Goal: Task Accomplishment & Management: Use online tool/utility

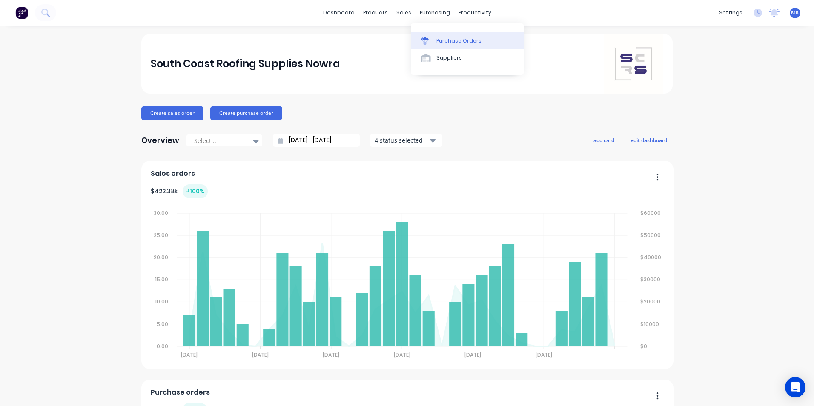
click at [434, 35] on link "Purchase Orders" at bounding box center [467, 40] width 113 height 17
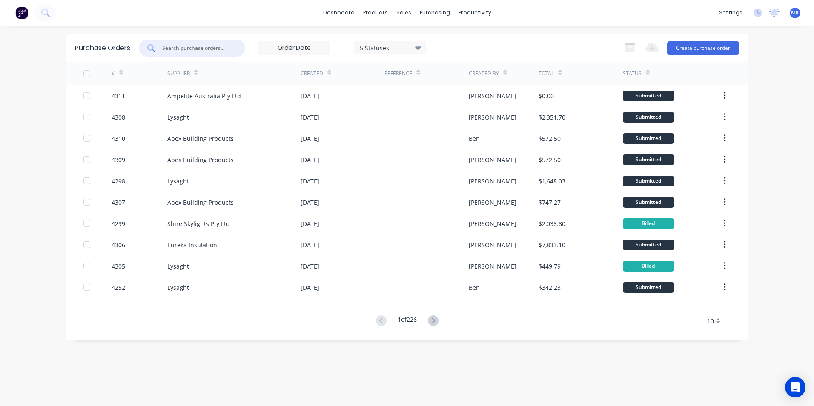
click at [225, 47] on input "text" at bounding box center [196, 48] width 71 height 9
type input "4285"
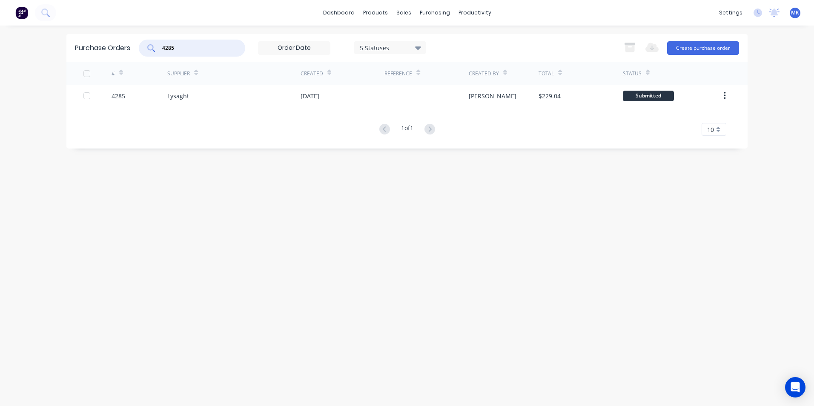
click at [330, 101] on div "07 Oct 2025" at bounding box center [343, 95] width 84 height 21
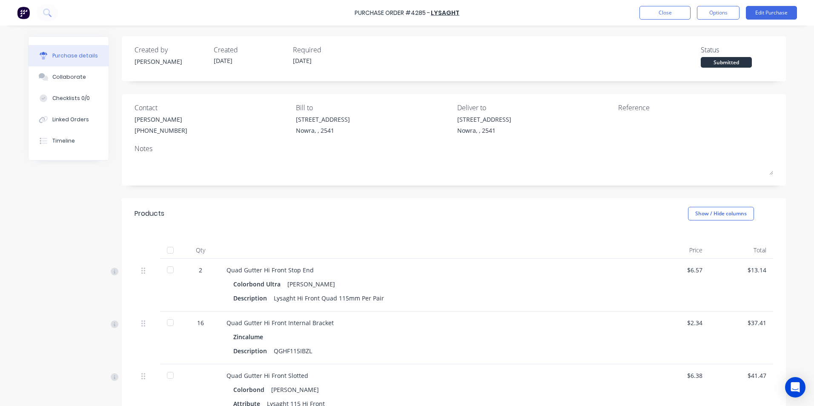
click at [172, 251] on div at bounding box center [170, 250] width 17 height 17
click at [725, 12] on button "Options" at bounding box center [718, 13] width 43 height 14
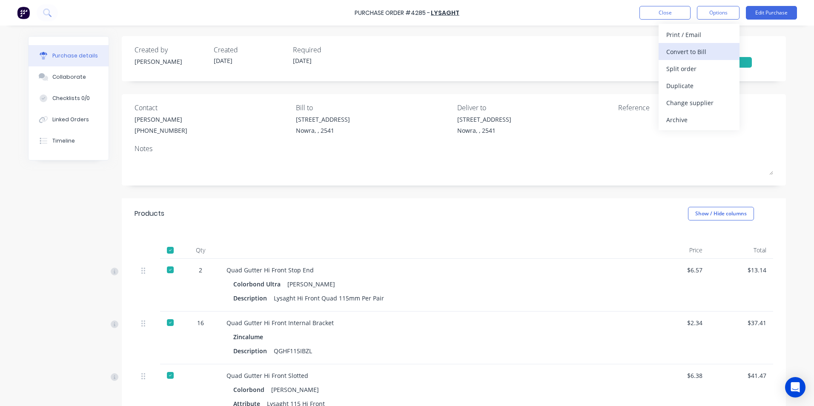
click at [721, 54] on div "Convert to Bill" at bounding box center [700, 52] width 66 height 12
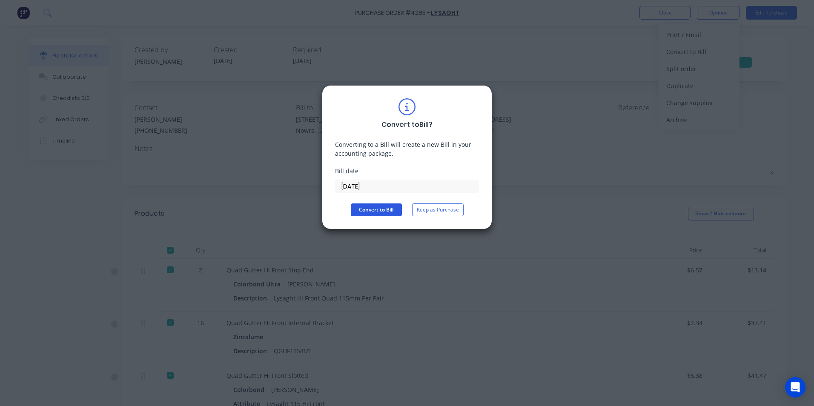
click at [382, 210] on button "Convert to Bill" at bounding box center [376, 210] width 51 height 13
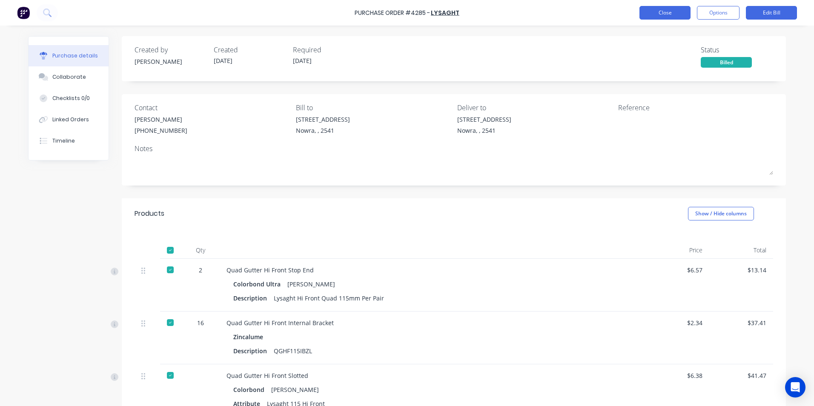
click at [676, 16] on button "Close" at bounding box center [665, 13] width 51 height 14
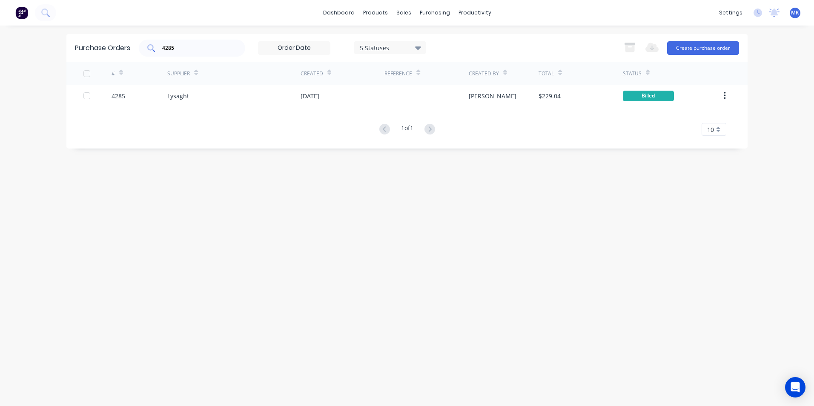
click at [179, 50] on input "4285" at bounding box center [196, 48] width 71 height 9
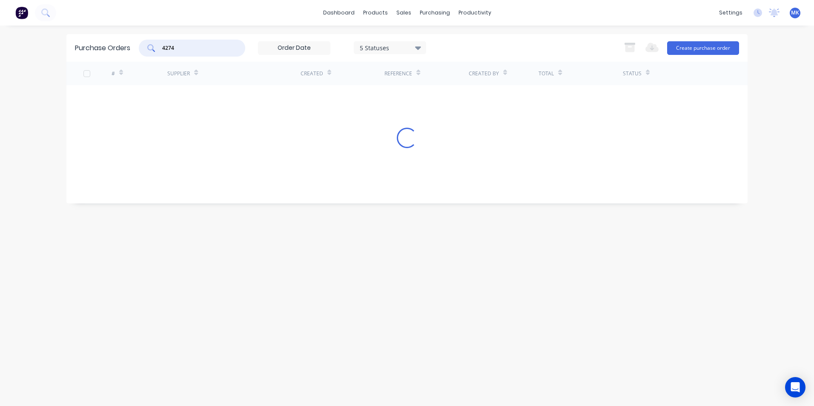
type input "4274"
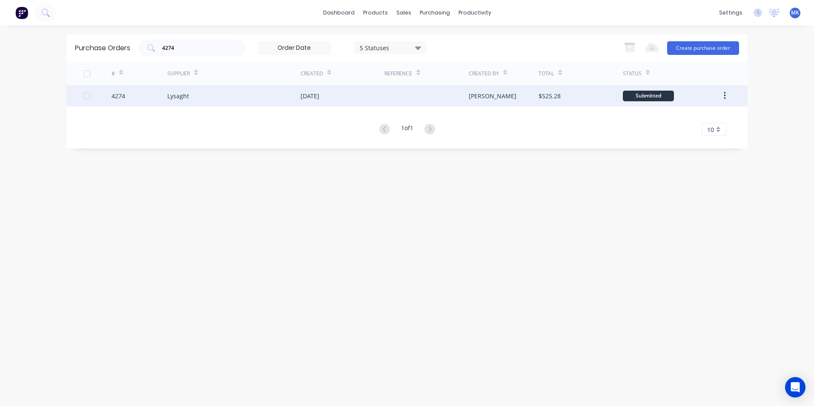
click at [541, 96] on div "$525.28" at bounding box center [550, 96] width 22 height 9
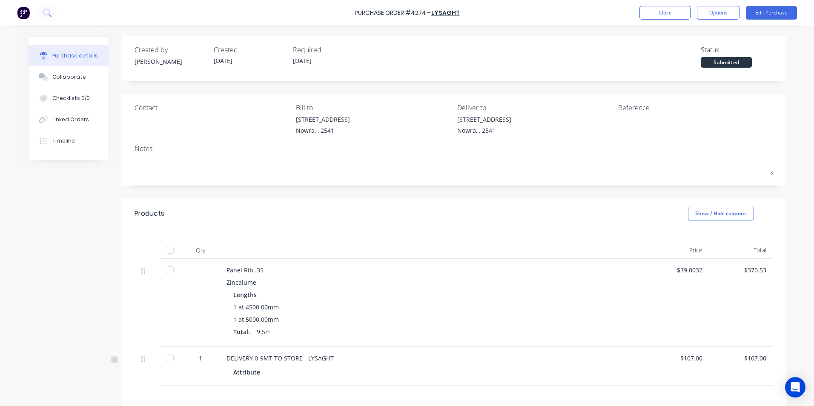
click at [170, 248] on div at bounding box center [170, 250] width 17 height 17
click at [725, 12] on button "Options" at bounding box center [718, 13] width 43 height 14
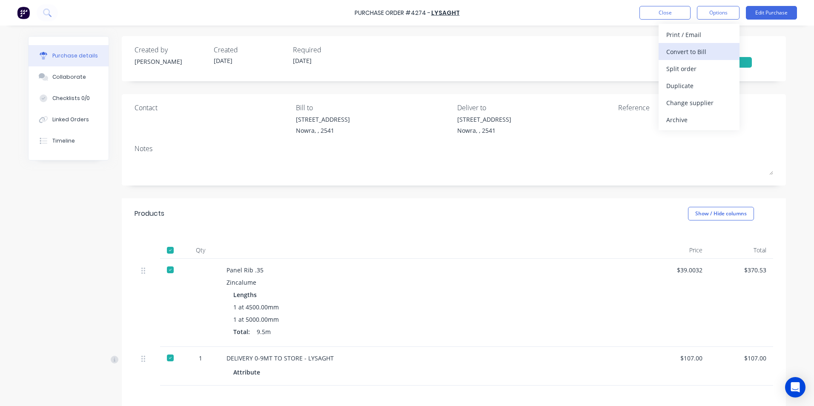
click at [700, 49] on div "Convert to Bill" at bounding box center [700, 52] width 66 height 12
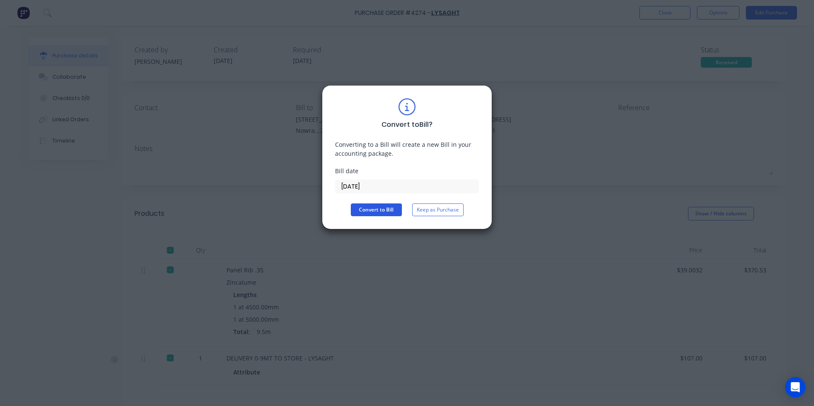
click at [383, 208] on button "Convert to Bill" at bounding box center [376, 210] width 51 height 13
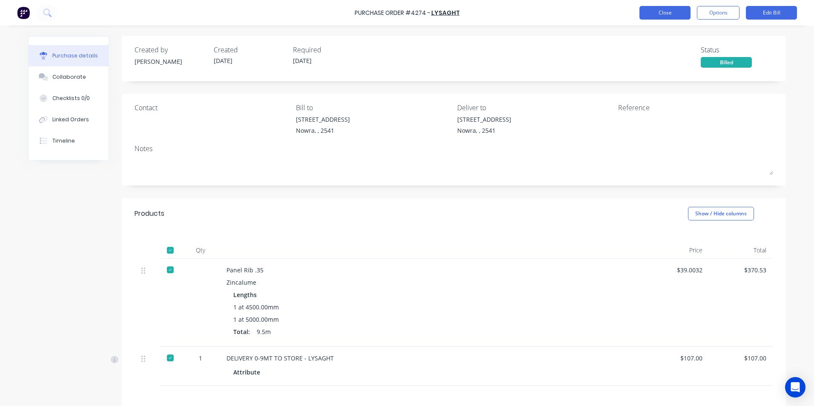
click at [659, 12] on button "Close" at bounding box center [665, 13] width 51 height 14
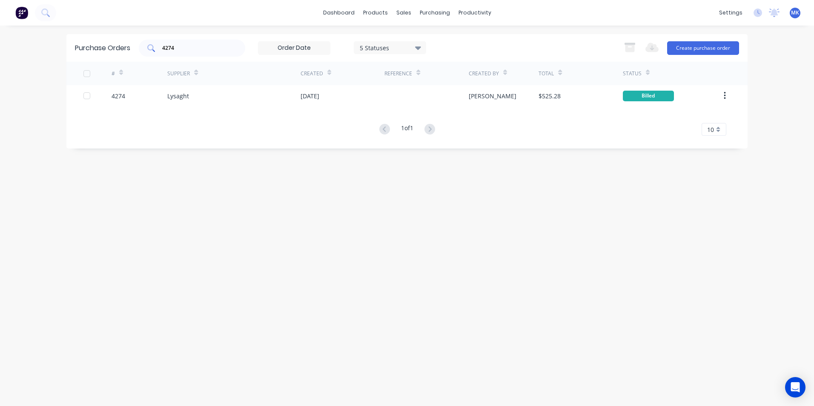
click at [210, 49] on input "4274" at bounding box center [196, 48] width 71 height 9
type input "4280"
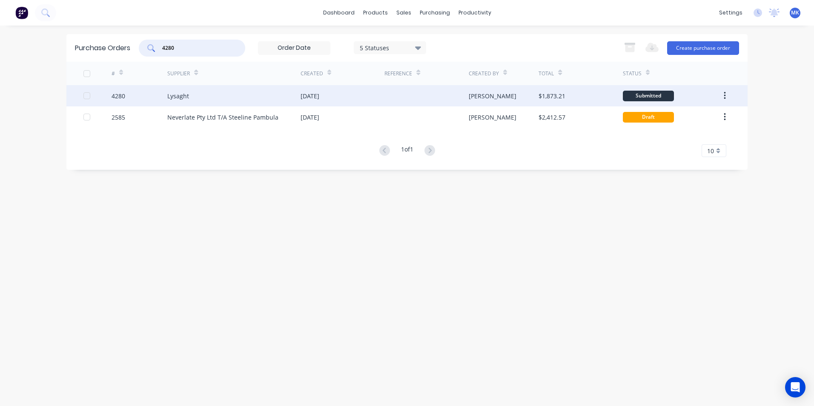
click at [584, 101] on div "$1,873.21" at bounding box center [581, 95] width 84 height 21
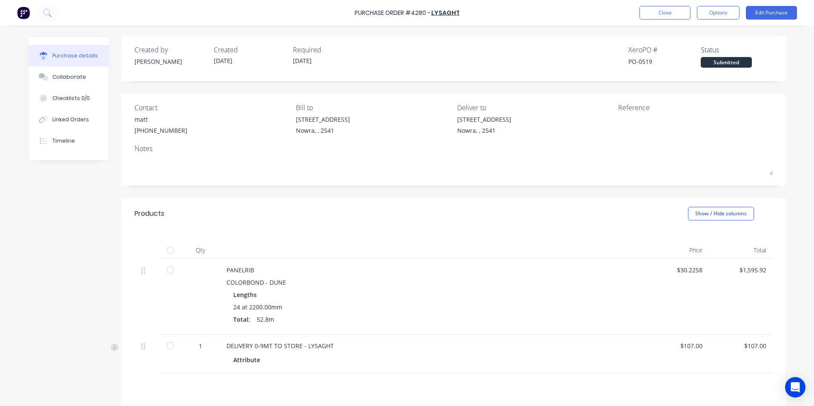
click at [171, 251] on div at bounding box center [170, 250] width 17 height 17
click at [719, 9] on button "Options" at bounding box center [718, 13] width 43 height 14
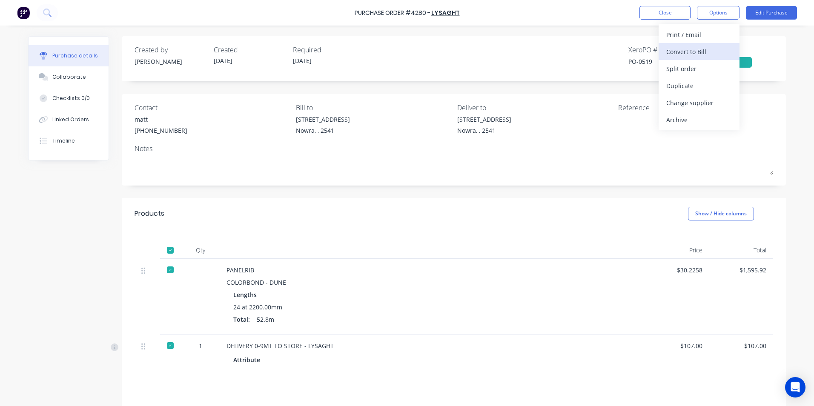
click at [717, 43] on button "Convert to Bill" at bounding box center [699, 51] width 81 height 17
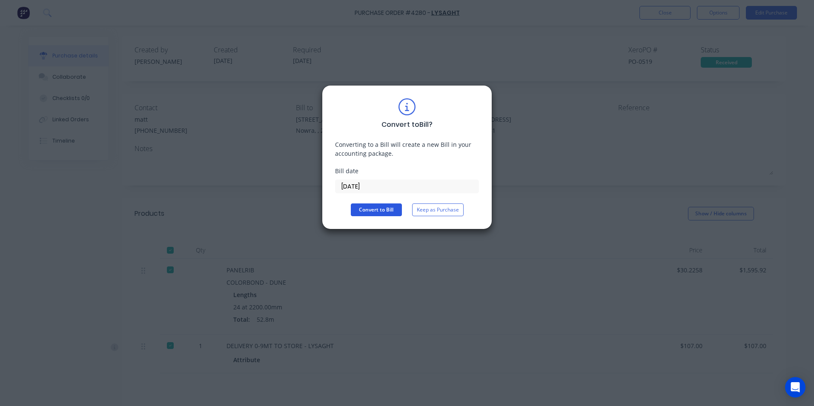
click at [371, 212] on button "Convert to Bill" at bounding box center [376, 210] width 51 height 13
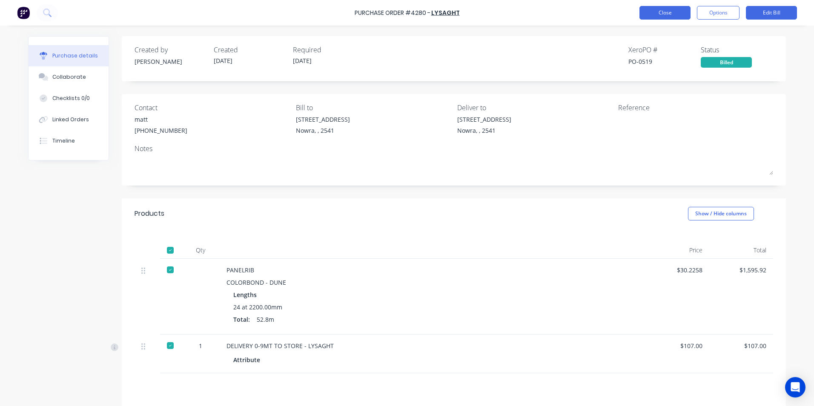
click at [681, 11] on button "Close" at bounding box center [665, 13] width 51 height 14
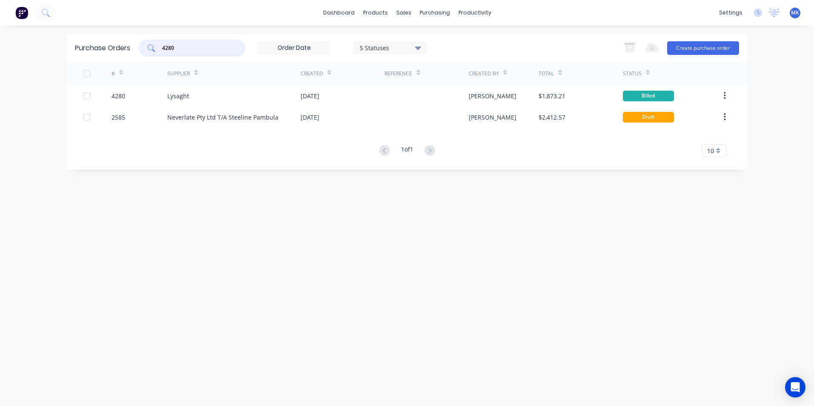
click at [233, 53] on div "4280" at bounding box center [192, 48] width 106 height 17
type input "4272"
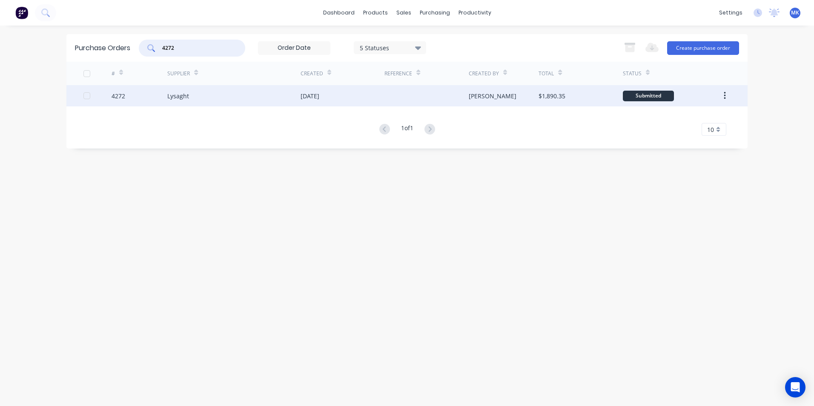
click at [578, 92] on div "$1,890.35" at bounding box center [581, 95] width 84 height 21
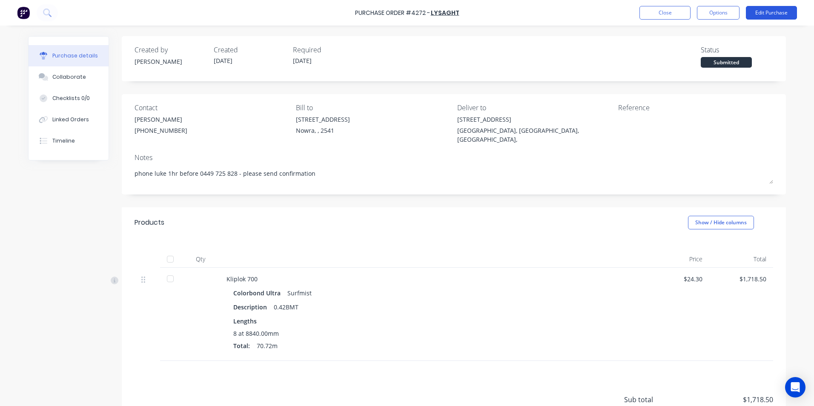
click at [771, 9] on button "Edit Purchase" at bounding box center [771, 13] width 51 height 14
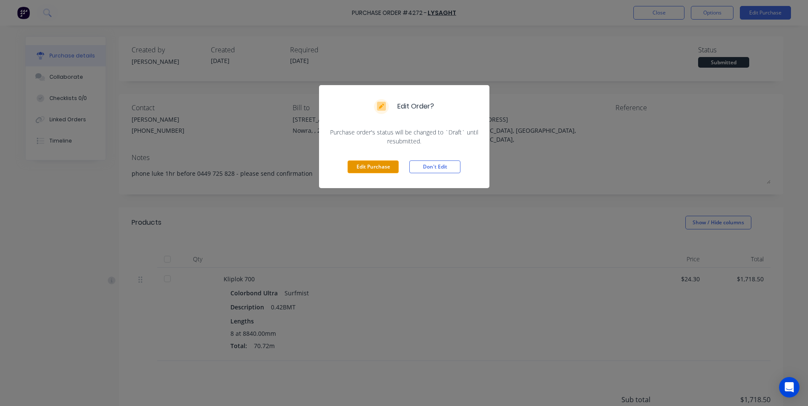
click at [381, 167] on button "Edit Purchase" at bounding box center [373, 167] width 51 height 13
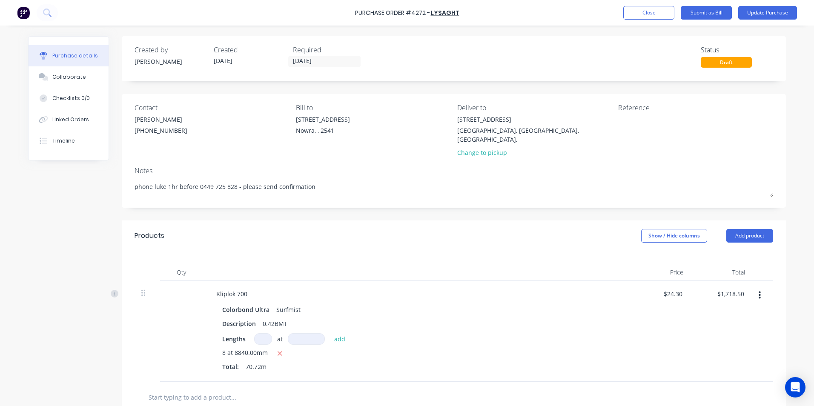
click at [259, 334] on input at bounding box center [263, 340] width 18 height 12
type input "3"
type input "8840"
click at [275, 348] on button "button" at bounding box center [280, 353] width 11 height 11
type input "$644.44"
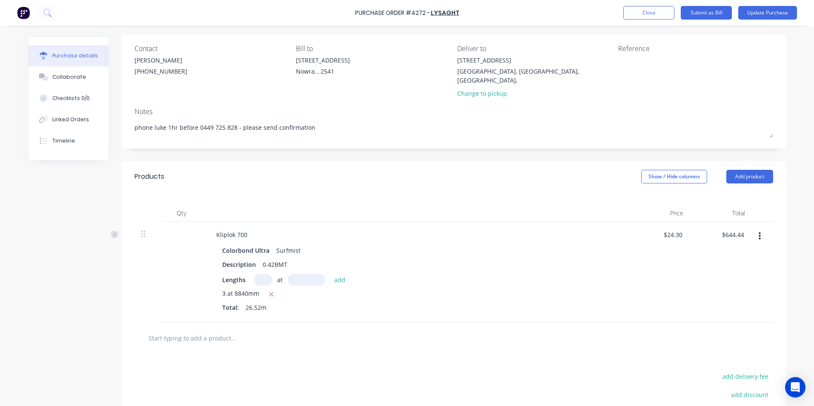
scroll to position [147, 0]
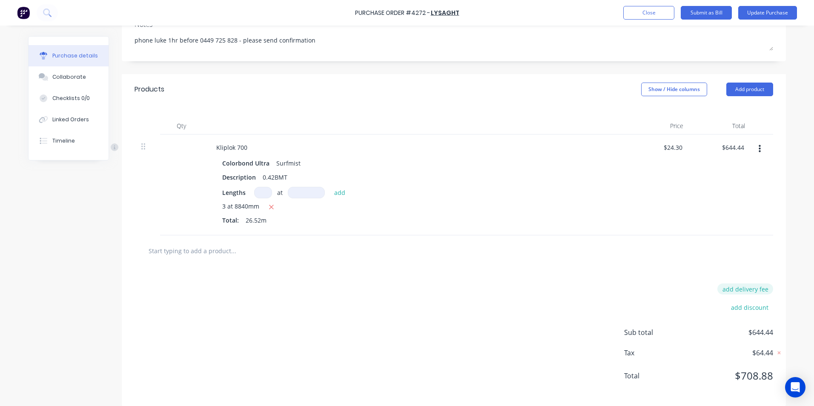
click at [749, 284] on button "add delivery fee" at bounding box center [746, 289] width 56 height 11
type input "$220.00"
click at [764, 13] on button "Update Purchase" at bounding box center [768, 13] width 59 height 14
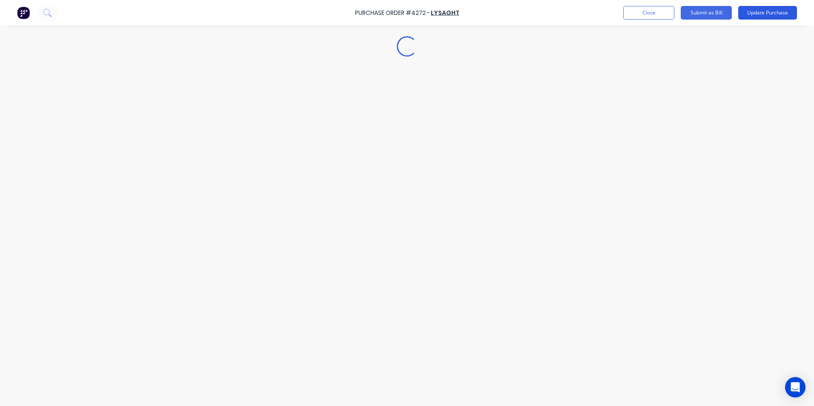
scroll to position [0, 0]
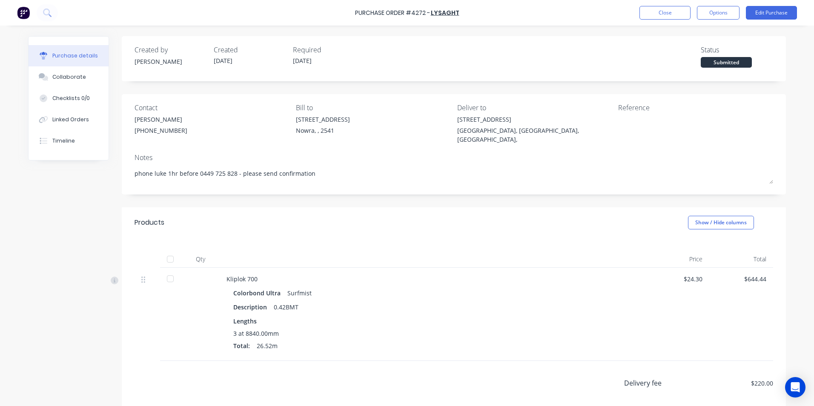
click at [170, 251] on div at bounding box center [170, 259] width 17 height 17
click at [710, 12] on button "Options" at bounding box center [718, 13] width 43 height 14
click at [702, 51] on div "Convert to Bill" at bounding box center [700, 52] width 66 height 12
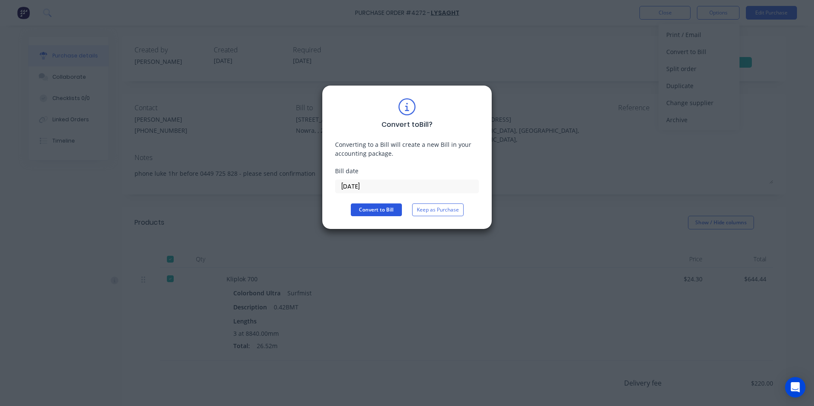
click at [388, 207] on button "Convert to Bill" at bounding box center [376, 210] width 51 height 13
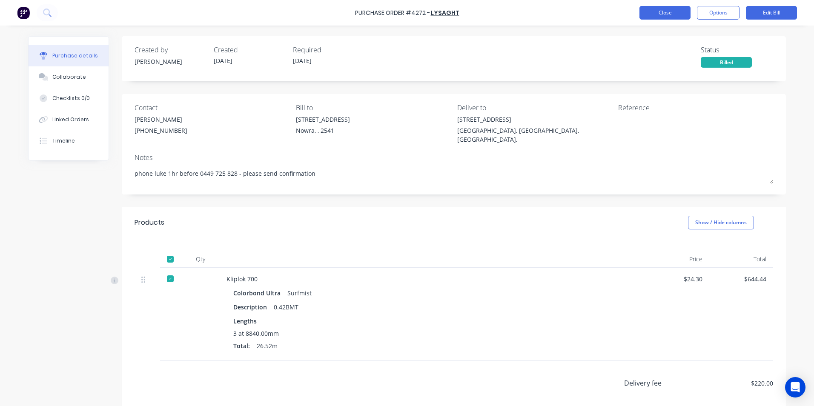
click at [684, 14] on button "Close" at bounding box center [665, 13] width 51 height 14
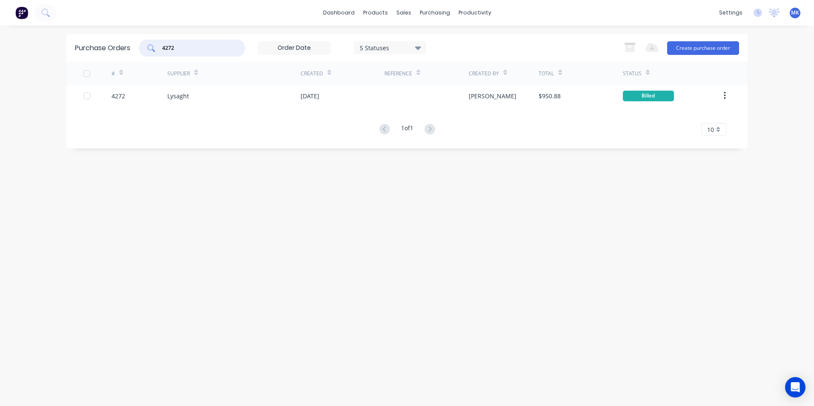
click at [210, 52] on input "4272" at bounding box center [196, 48] width 71 height 9
type input "4294"
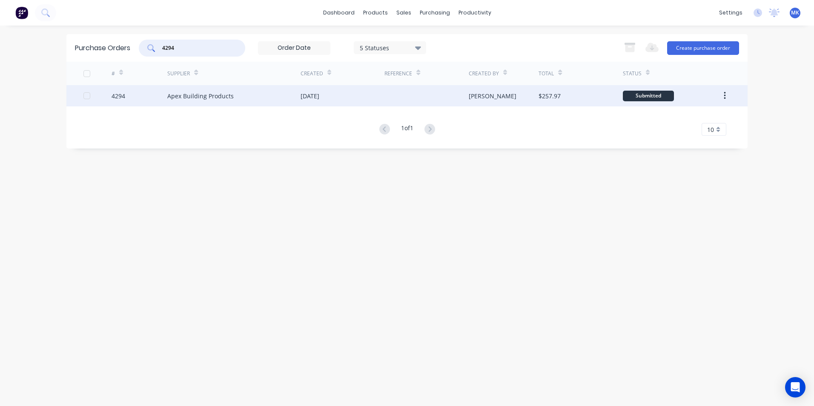
click at [489, 99] on div "Matt" at bounding box center [504, 95] width 70 height 21
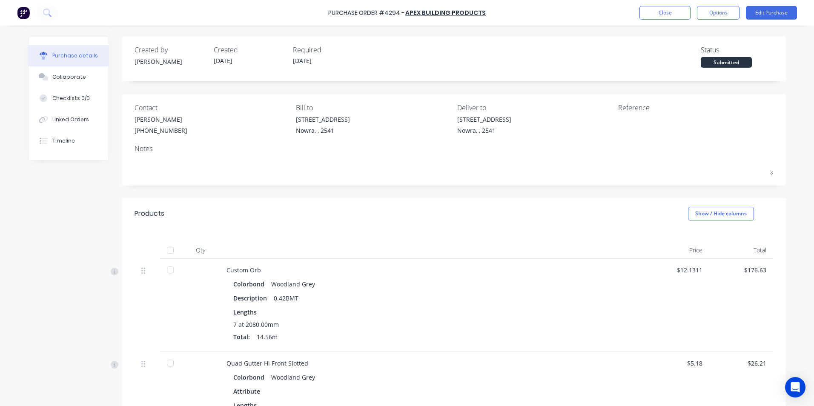
click at [174, 249] on div at bounding box center [170, 250] width 17 height 17
click at [728, 18] on button "Options" at bounding box center [718, 13] width 43 height 14
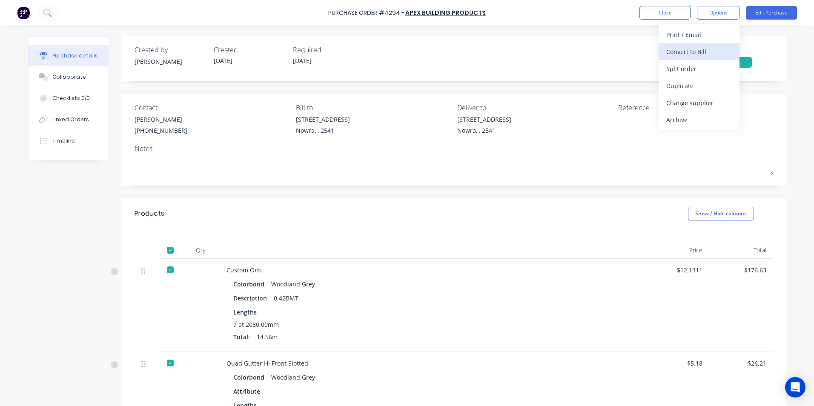
click at [729, 57] on div "Convert to Bill" at bounding box center [700, 52] width 66 height 12
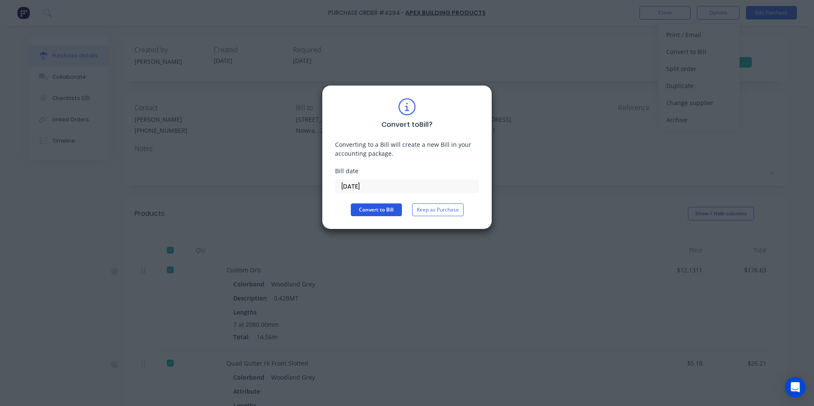
click at [375, 208] on button "Convert to Bill" at bounding box center [376, 210] width 51 height 13
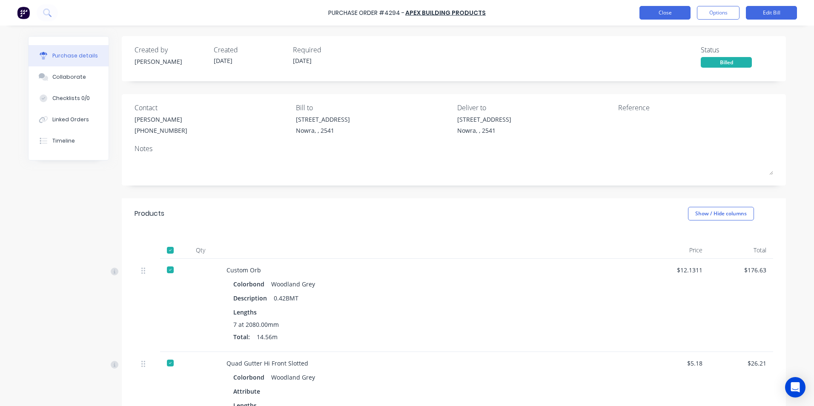
click at [643, 13] on button "Close" at bounding box center [665, 13] width 51 height 14
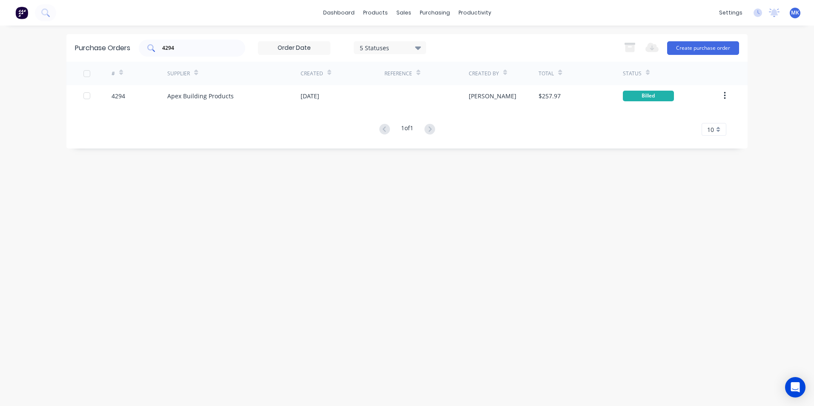
click at [185, 50] on input "4294" at bounding box center [196, 48] width 71 height 9
type input "4295"
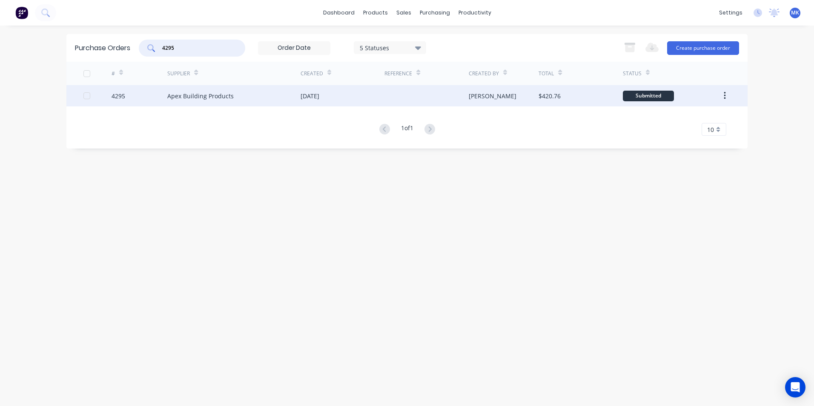
click at [472, 97] on div "Matt" at bounding box center [493, 96] width 48 height 9
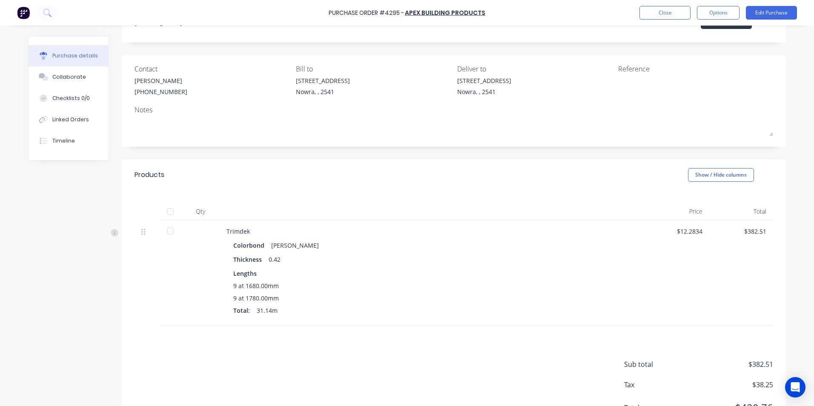
scroll to position [80, 0]
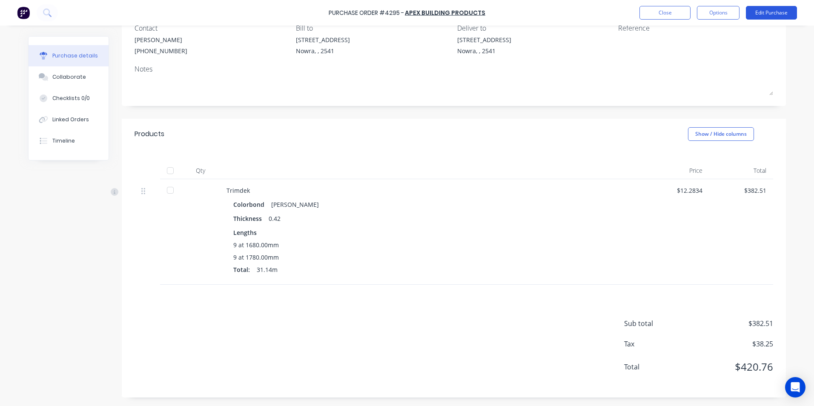
click at [783, 5] on div "Purchase Order #4295 - Apex Building Products Close Options Edit Purchase" at bounding box center [407, 13] width 814 height 26
click at [779, 12] on button "Edit Purchase" at bounding box center [771, 13] width 51 height 14
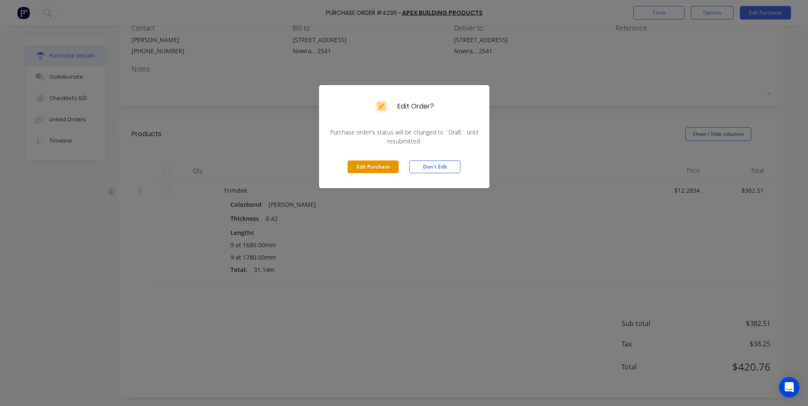
click at [365, 161] on button "Edit Purchase" at bounding box center [373, 167] width 51 height 13
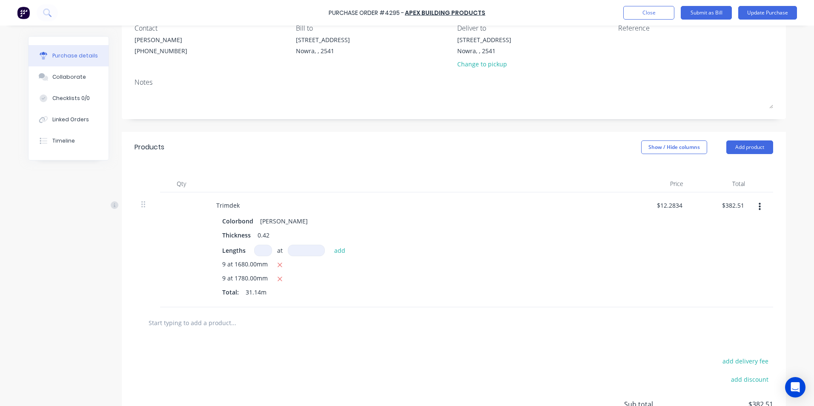
click at [729, 197] on div "$382.51 $382.51" at bounding box center [721, 250] width 62 height 115
click at [738, 203] on input "382.51" at bounding box center [733, 205] width 26 height 12
click at [739, 203] on input "382.51" at bounding box center [734, 205] width 23 height 12
type input "377.77"
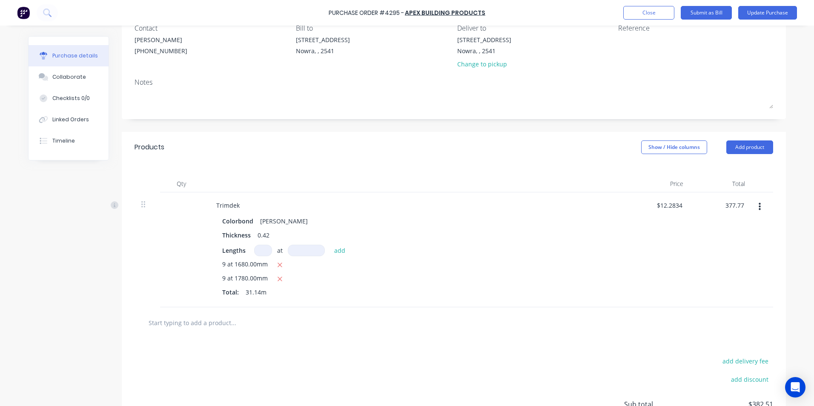
type input "$12.1313"
type input "$377.77"
click at [764, 14] on button "Update Purchase" at bounding box center [768, 13] width 59 height 14
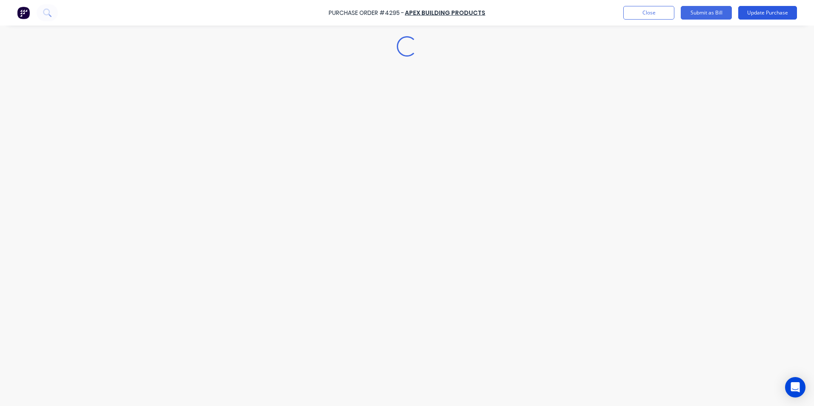
scroll to position [0, 0]
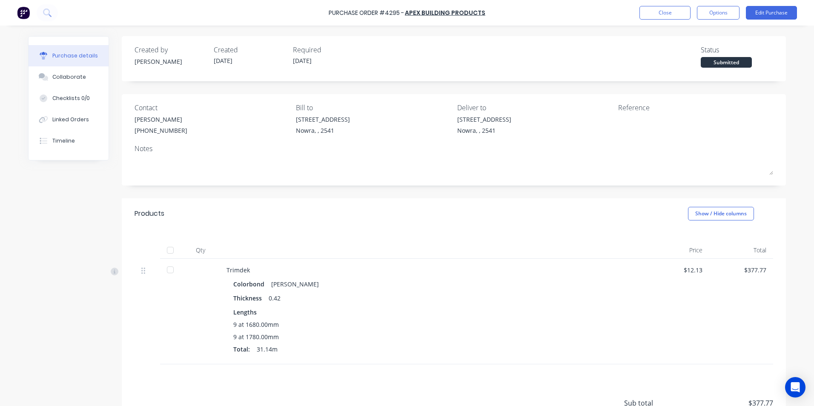
click at [166, 251] on div at bounding box center [170, 250] width 17 height 17
click at [723, 17] on button "Options" at bounding box center [718, 13] width 43 height 14
click at [717, 53] on div "Convert to Bill" at bounding box center [700, 52] width 66 height 12
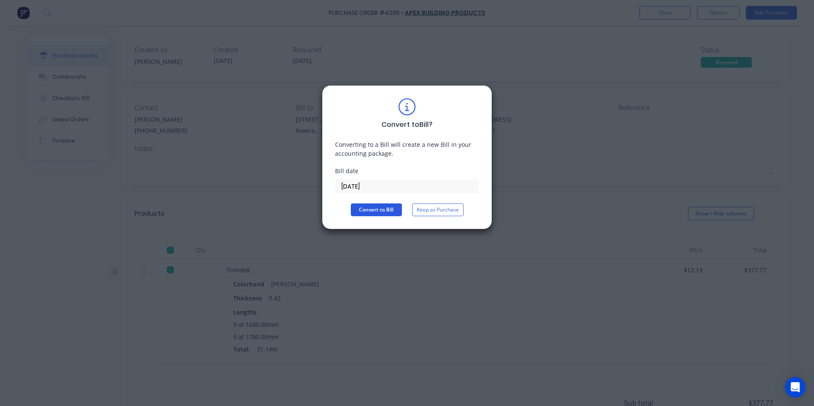
click at [371, 211] on button "Convert to Bill" at bounding box center [376, 210] width 51 height 13
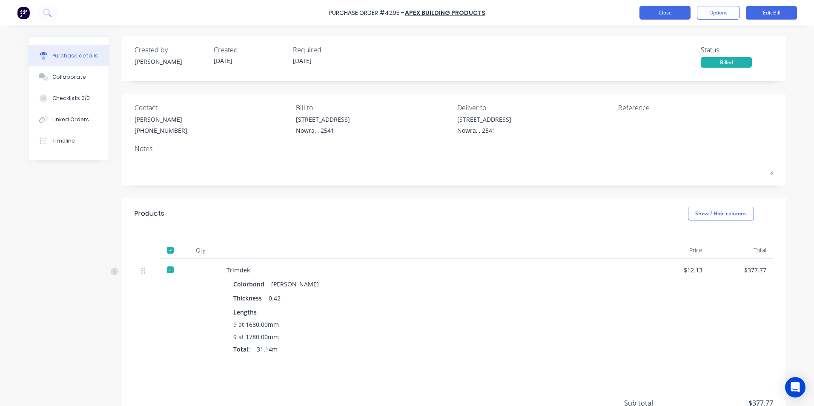
click at [655, 13] on button "Close" at bounding box center [665, 13] width 51 height 14
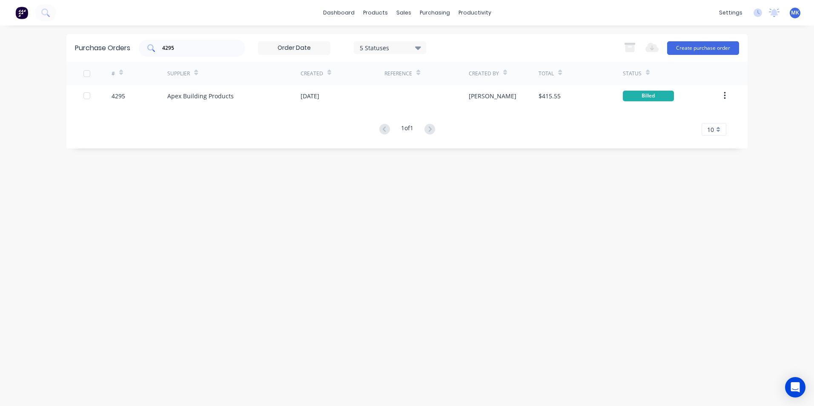
click at [230, 44] on div "4295" at bounding box center [192, 48] width 106 height 17
type input "4293"
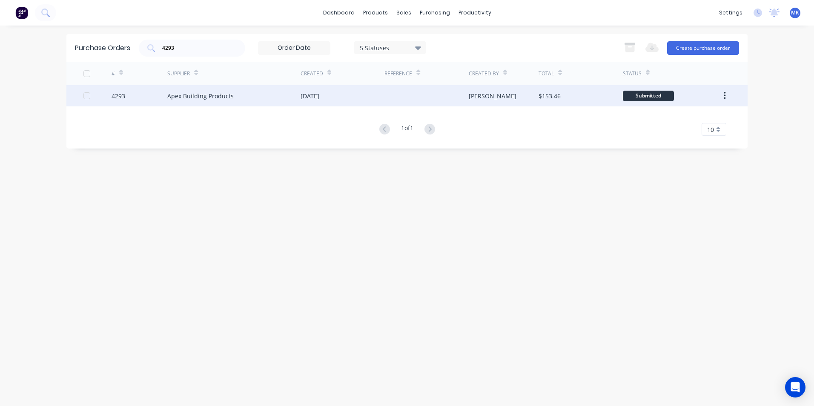
click at [476, 94] on div "Matt" at bounding box center [493, 96] width 48 height 9
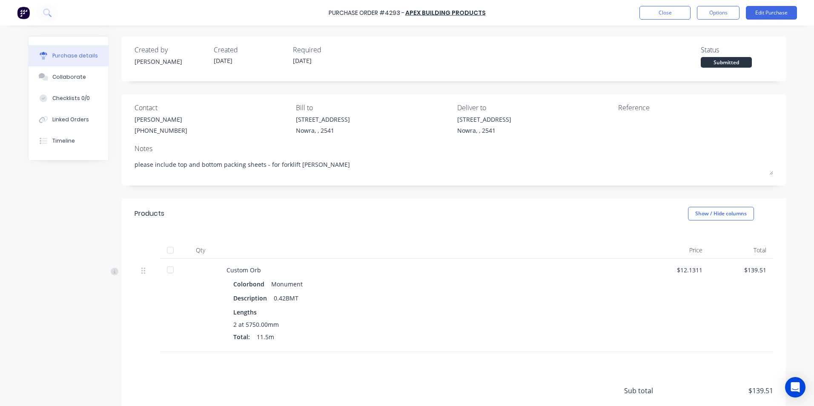
click at [166, 253] on div at bounding box center [170, 250] width 17 height 17
click at [703, 16] on button "Options" at bounding box center [718, 13] width 43 height 14
click at [703, 53] on div "Convert to Bill" at bounding box center [700, 52] width 66 height 12
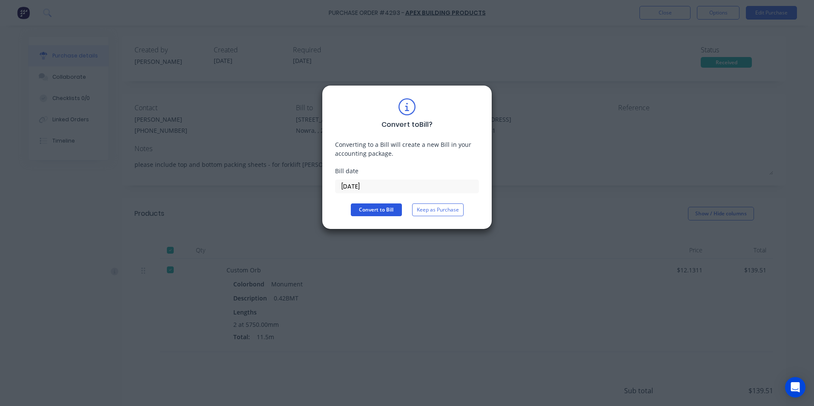
click at [391, 208] on button "Convert to Bill" at bounding box center [376, 210] width 51 height 13
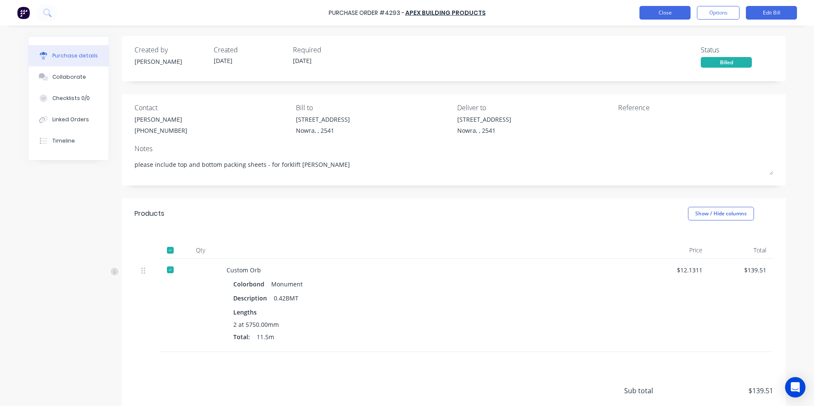
click at [670, 9] on button "Close" at bounding box center [665, 13] width 51 height 14
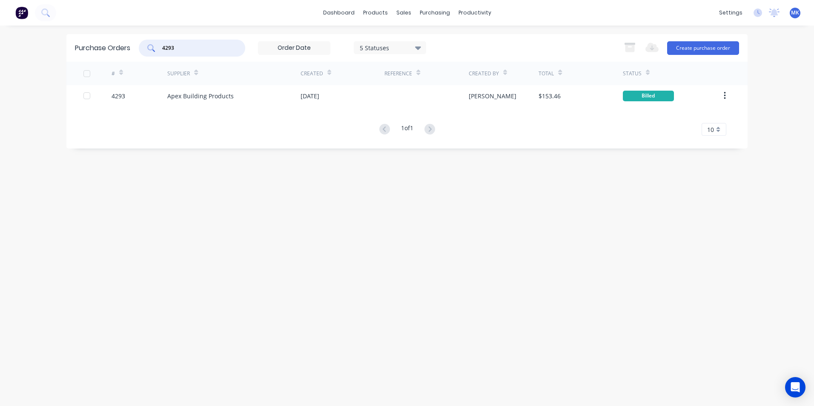
click at [184, 45] on input "4293" at bounding box center [196, 48] width 71 height 9
type input "4277"
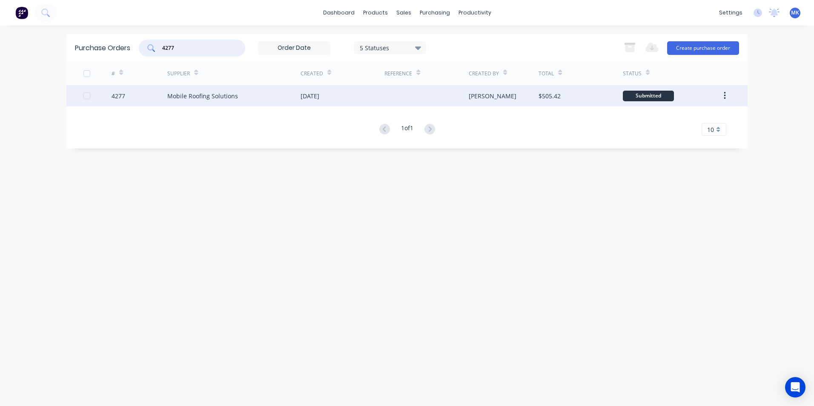
click at [527, 95] on div "Matt" at bounding box center [504, 95] width 70 height 21
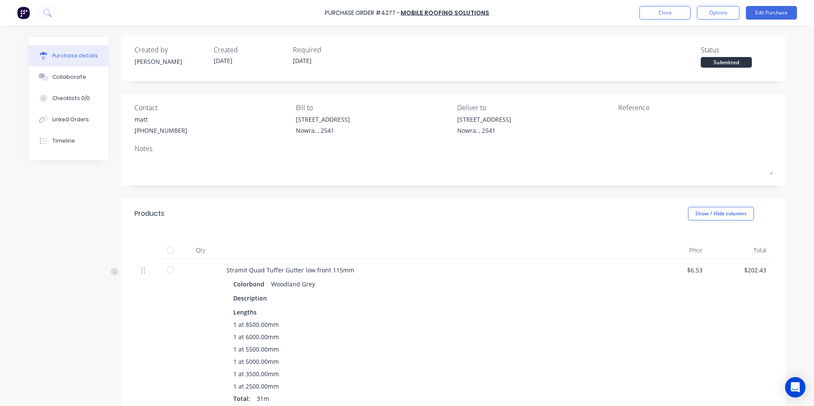
click at [175, 249] on div at bounding box center [170, 250] width 17 height 17
click at [722, 13] on button "Options" at bounding box center [718, 13] width 43 height 14
click at [707, 51] on div "Convert to Bill" at bounding box center [700, 52] width 66 height 12
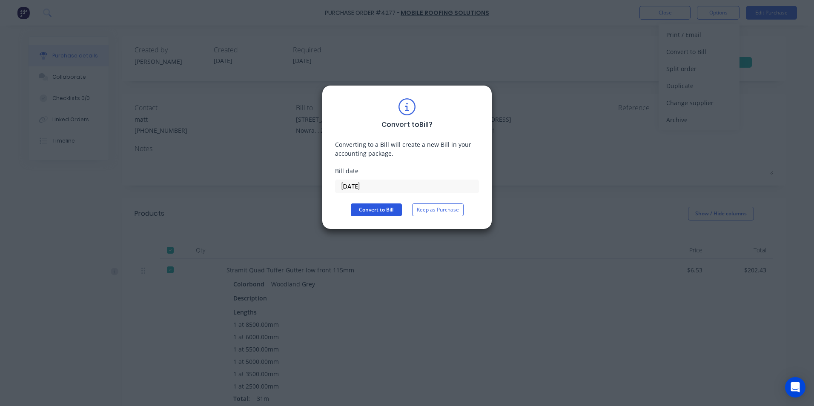
click at [359, 209] on button "Convert to Bill" at bounding box center [376, 210] width 51 height 13
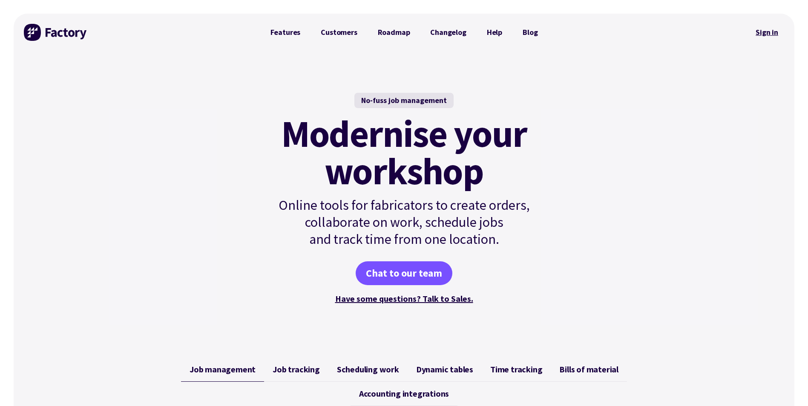
click at [768, 32] on link "Sign in" at bounding box center [767, 33] width 35 height 20
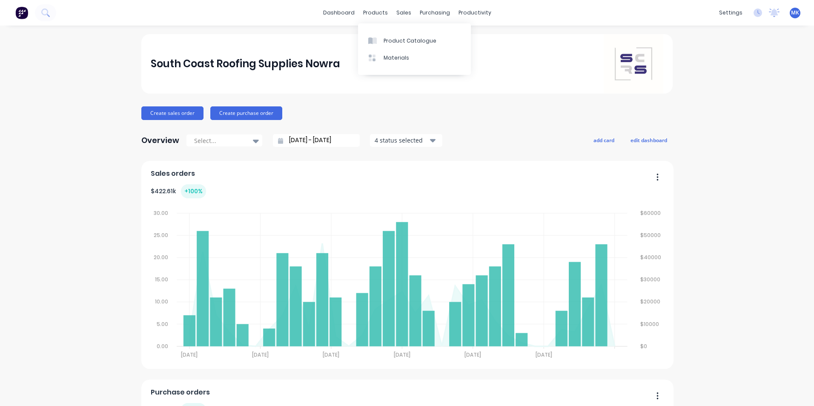
drag, startPoint x: 322, startPoint y: 12, endPoint x: 452, endPoint y: 87, distance: 150.2
click at [322, 12] on link "dashboard" at bounding box center [339, 12] width 40 height 13
click at [396, 37] on div "Product Catalogue" at bounding box center [410, 41] width 53 height 8
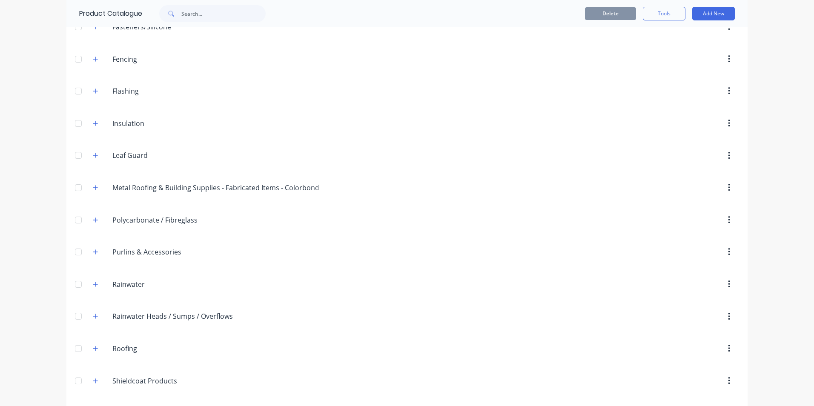
scroll to position [266, 0]
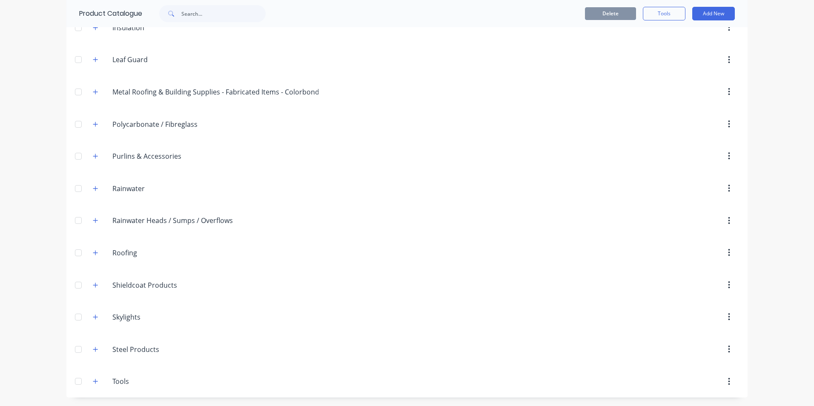
click at [81, 250] on div at bounding box center [78, 252] width 17 height 17
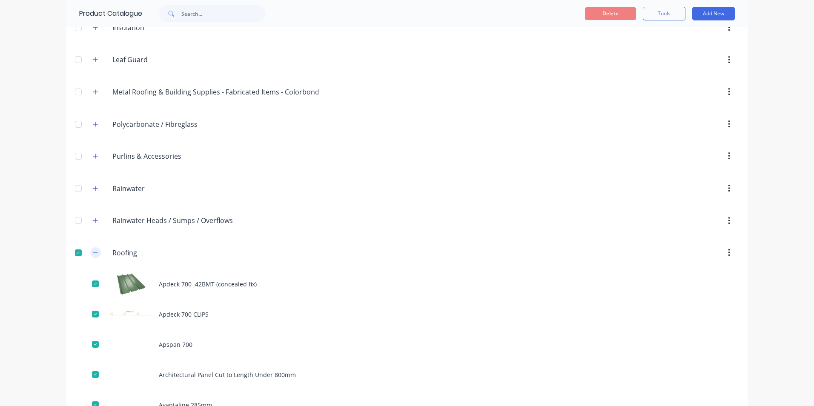
click at [93, 250] on icon "button" at bounding box center [95, 253] width 5 height 6
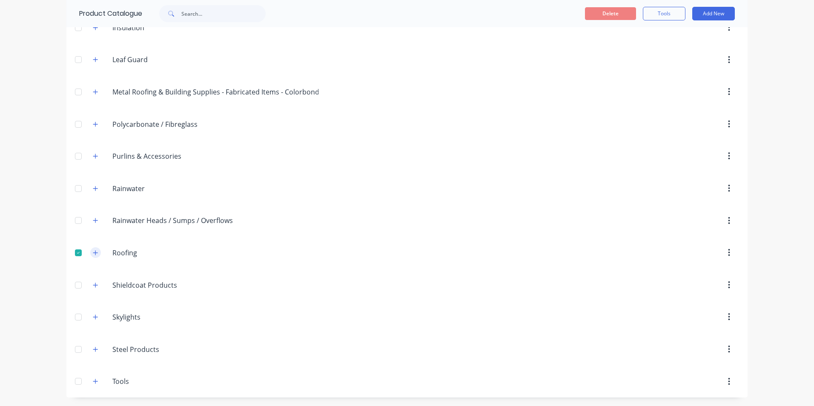
click at [93, 250] on icon "button" at bounding box center [95, 253] width 5 height 6
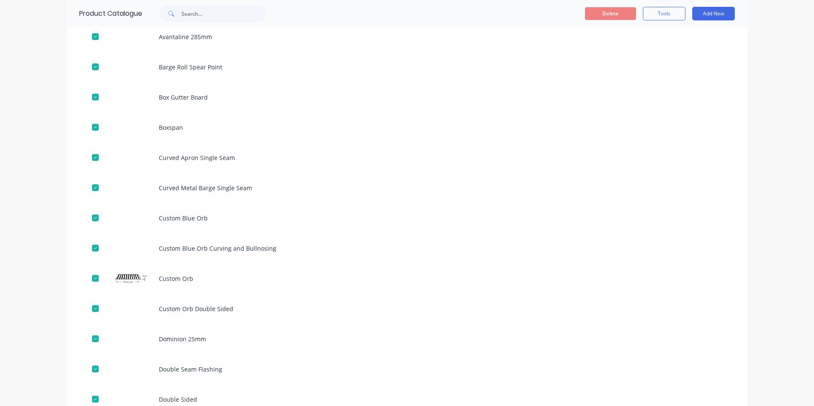
scroll to position [650, 0]
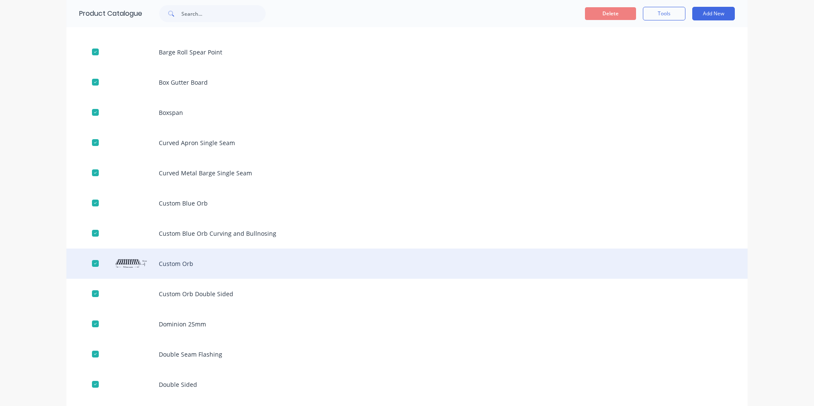
click at [164, 262] on div "Custom Orb" at bounding box center [407, 264] width 682 height 30
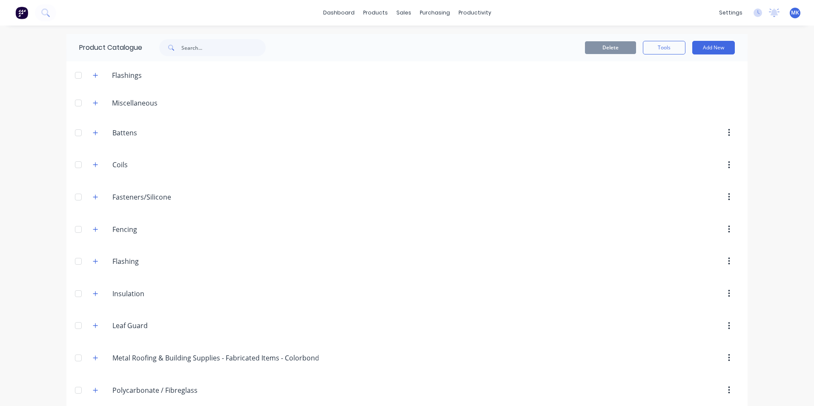
click at [25, 13] on img at bounding box center [21, 12] width 13 height 13
